Goal: Transaction & Acquisition: Purchase product/service

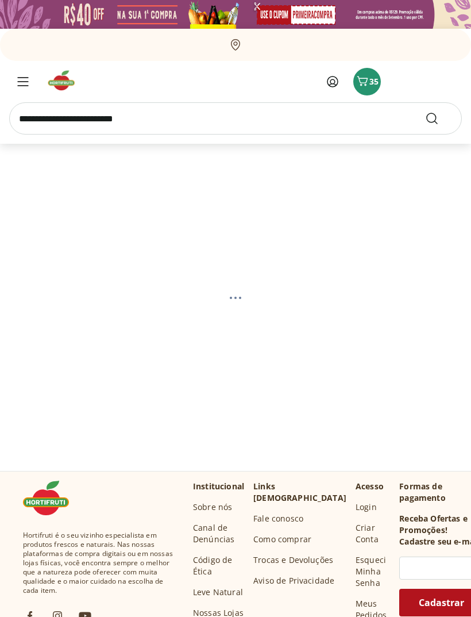
select select "**********"
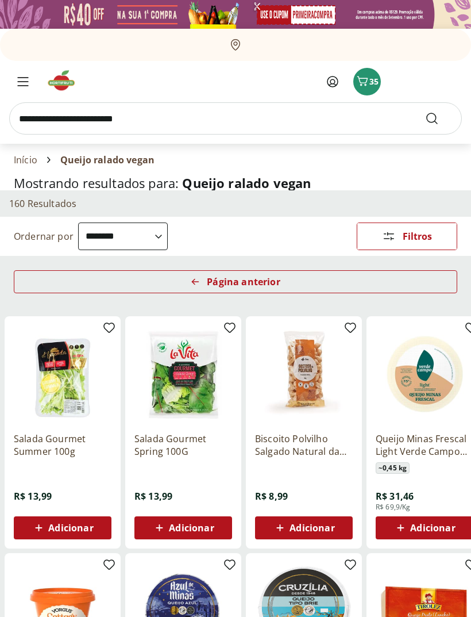
click at [369, 75] on icon "Carrinho" at bounding box center [363, 81] width 14 height 14
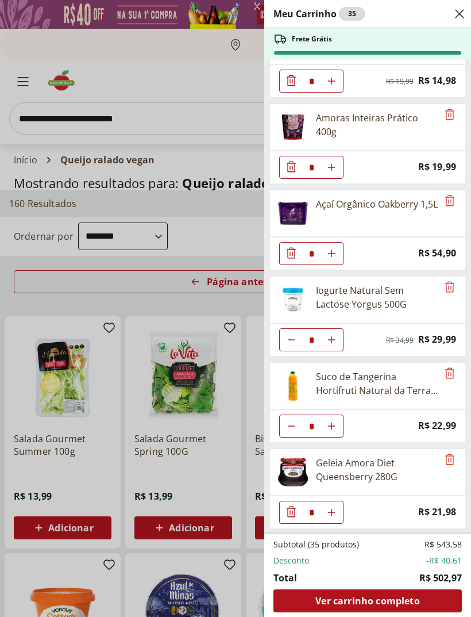
scroll to position [1341, 0]
click at [208, 122] on div "Meu Carrinho 35 Frete Grátis Alface Crespa Roxa Hidropônica * Price: R$ 3,99 Ab…" at bounding box center [235, 308] width 471 height 617
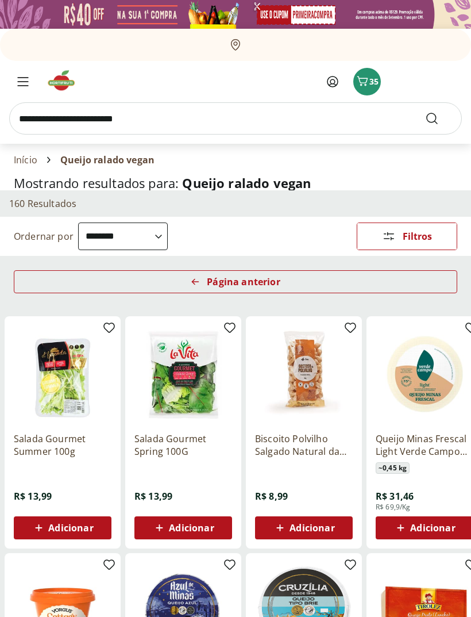
click at [76, 114] on input "search" at bounding box center [235, 118] width 453 height 32
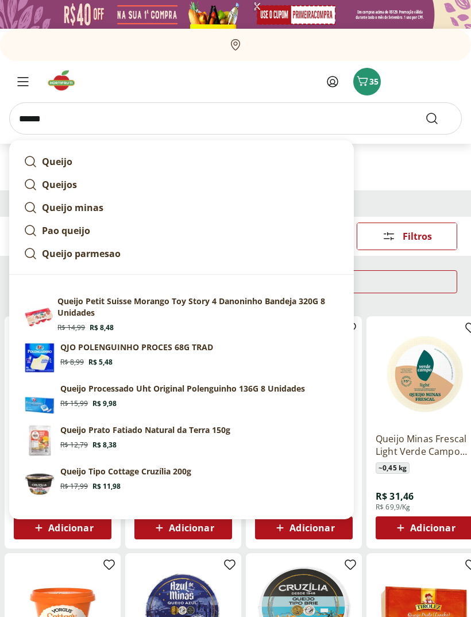
type input "******"
click at [439, 118] on button "Submit Search" at bounding box center [439, 119] width 28 height 14
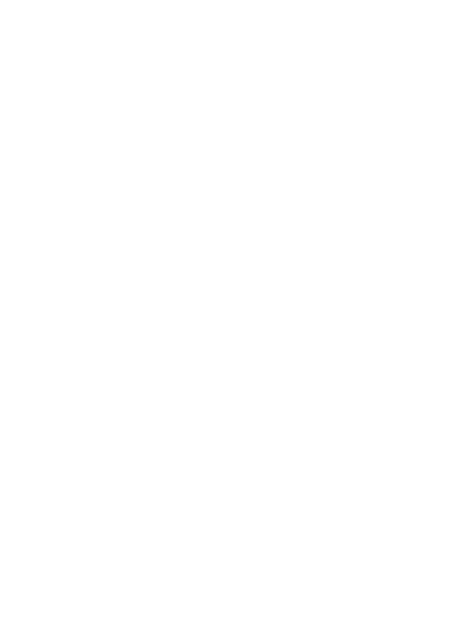
select select "**********"
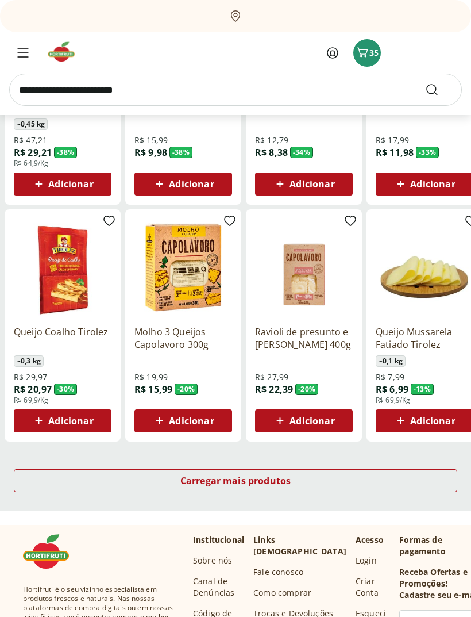
scroll to position [520, 0]
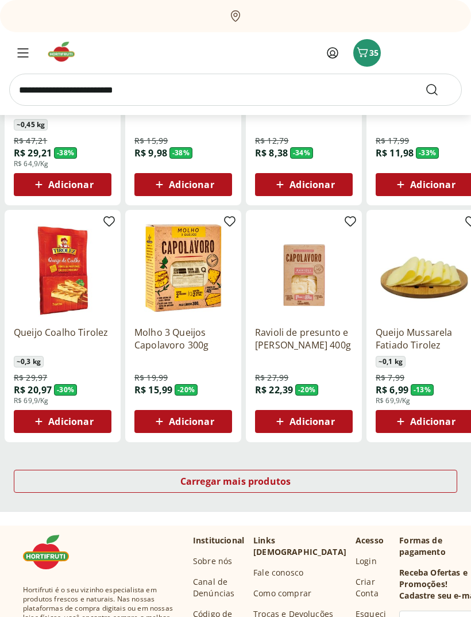
click at [358, 477] on div "Carregar mais produtos" at bounding box center [236, 481] width 444 height 23
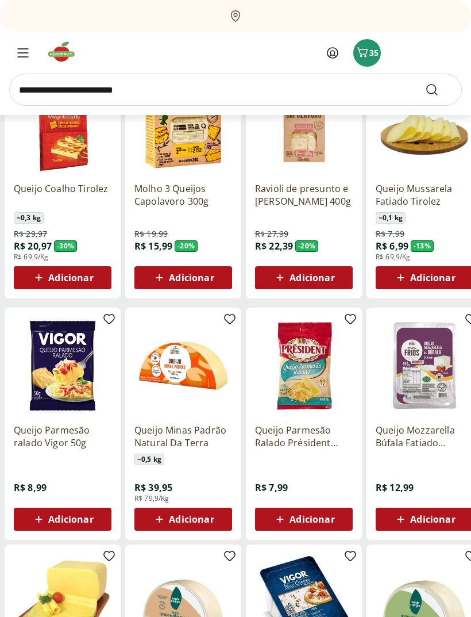
scroll to position [664, 0]
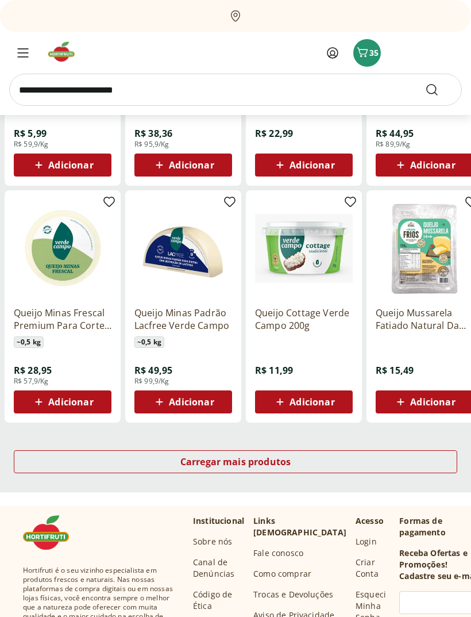
click at [343, 453] on div "Carregar mais produtos" at bounding box center [236, 462] width 444 height 23
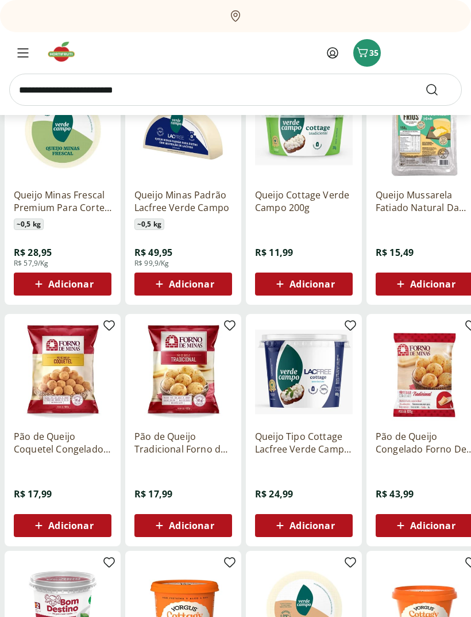
scroll to position [722, 0]
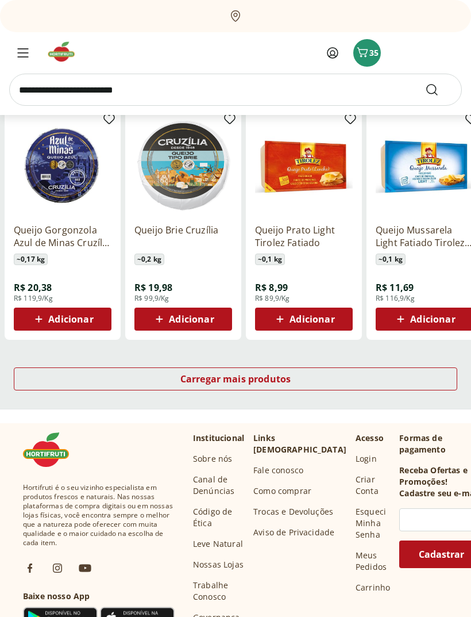
scroll to position [681, 0]
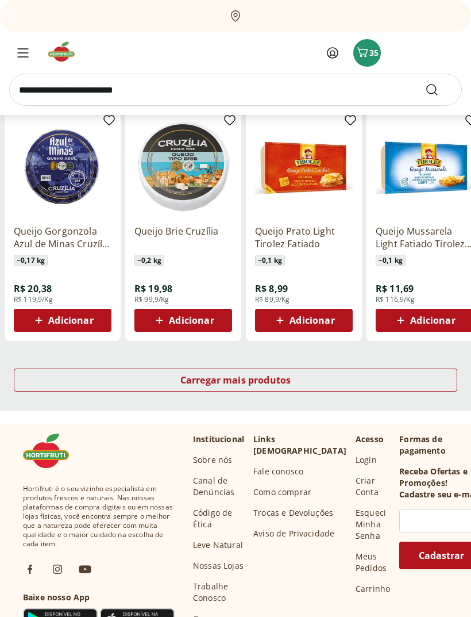
click at [385, 386] on div "Carregar mais produtos" at bounding box center [236, 380] width 444 height 23
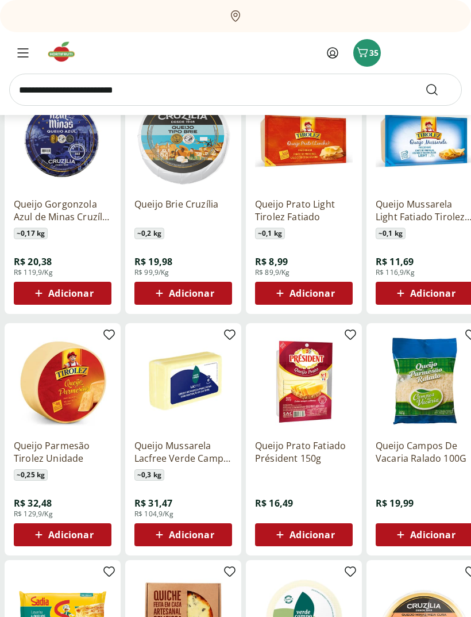
scroll to position [709, 0]
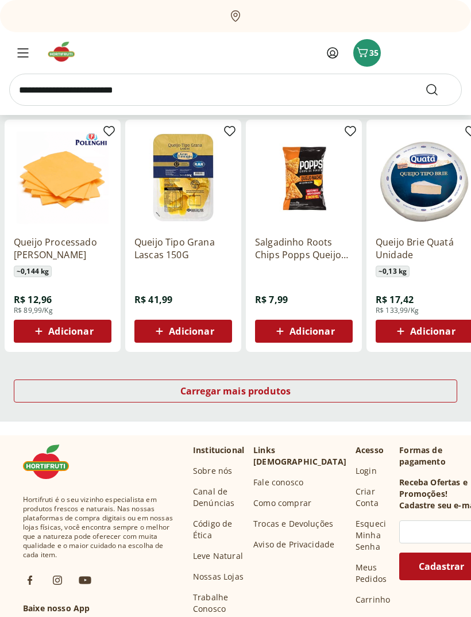
click at [361, 390] on div "Carregar mais produtos" at bounding box center [236, 391] width 444 height 23
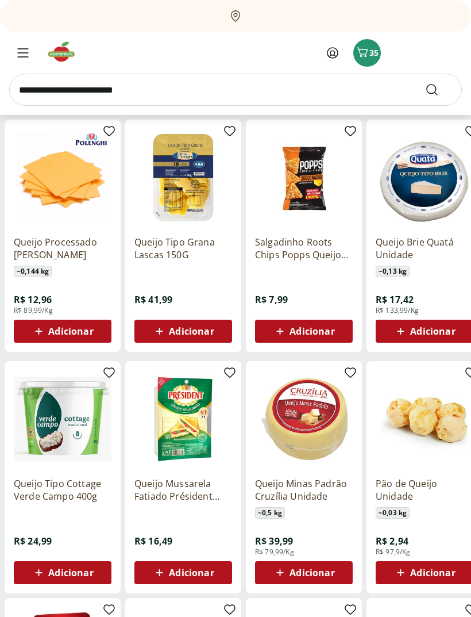
scroll to position [670, 0]
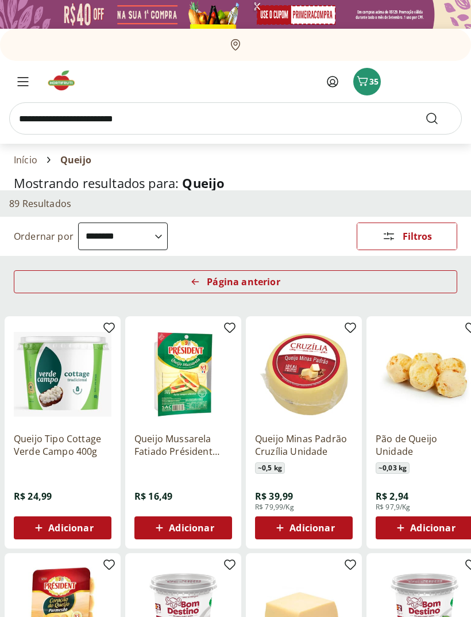
click at [373, 76] on span "35" at bounding box center [374, 81] width 9 height 11
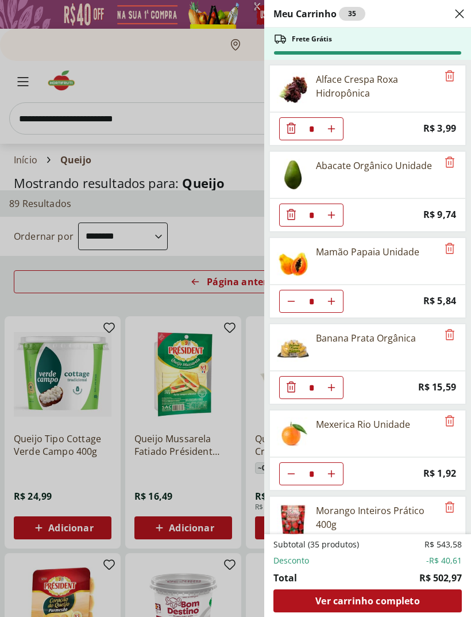
click at [398, 600] on span "Ver carrinho completo" at bounding box center [368, 600] width 104 height 9
